Goal: Find specific page/section: Find specific page/section

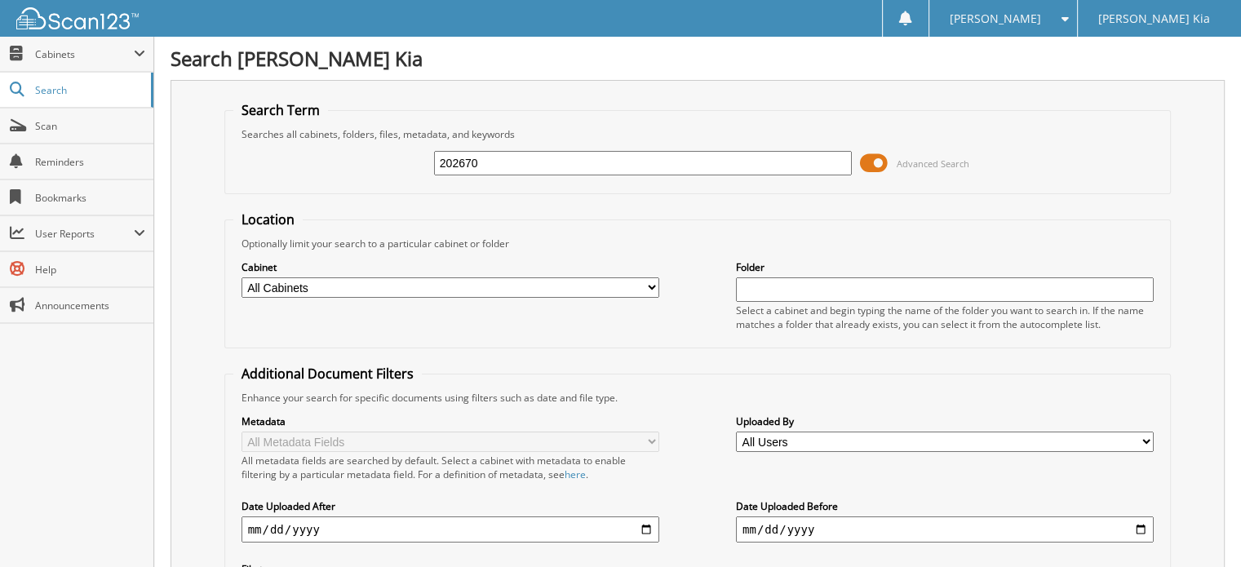
drag, startPoint x: 500, startPoint y: 163, endPoint x: 418, endPoint y: 163, distance: 82.4
click at [418, 163] on div "202670 Advanced Search" at bounding box center [698, 163] width 930 height 44
type input "202468"
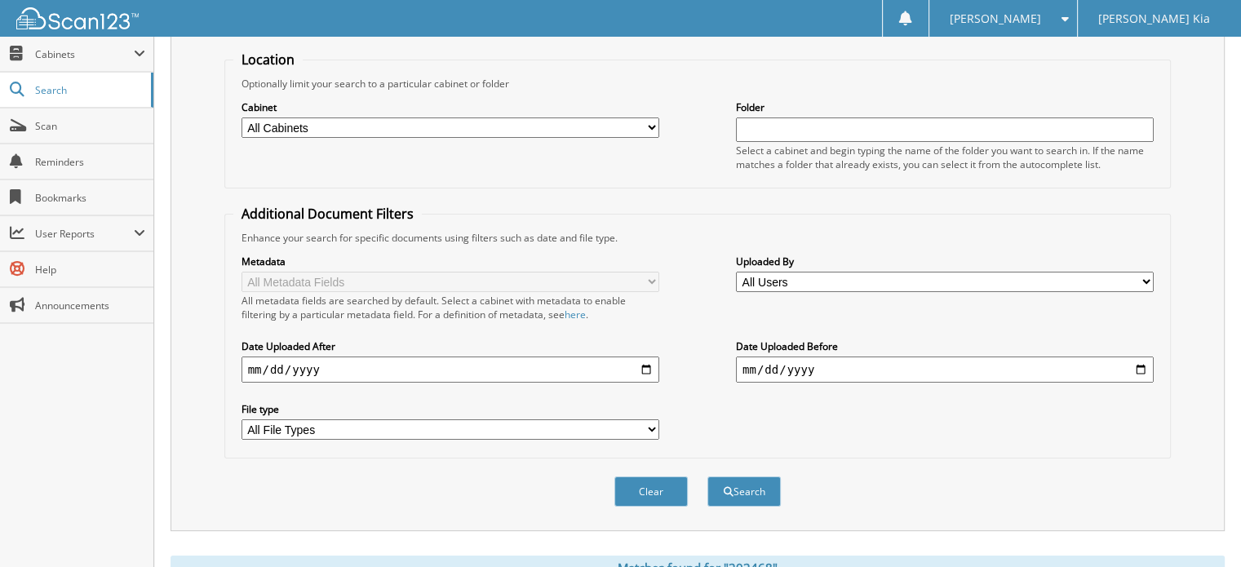
scroll to position [326, 0]
